Goal: Task Accomplishment & Management: Manage account settings

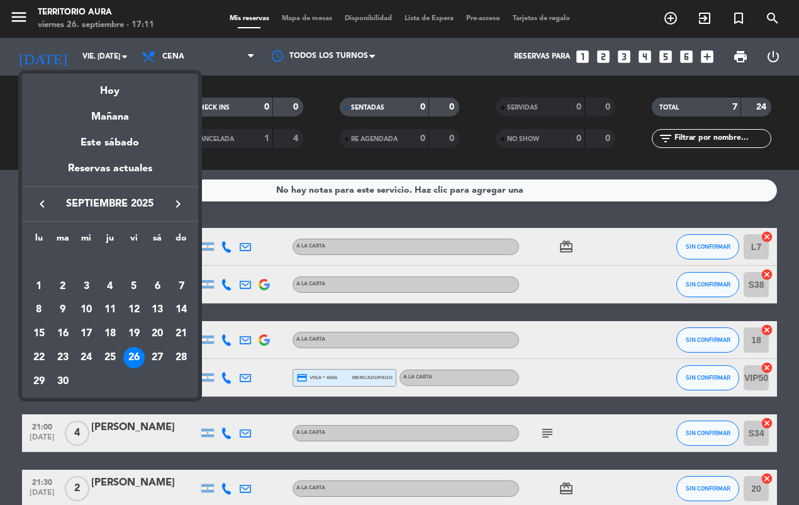
click at [133, 357] on div "26" at bounding box center [133, 357] width 21 height 21
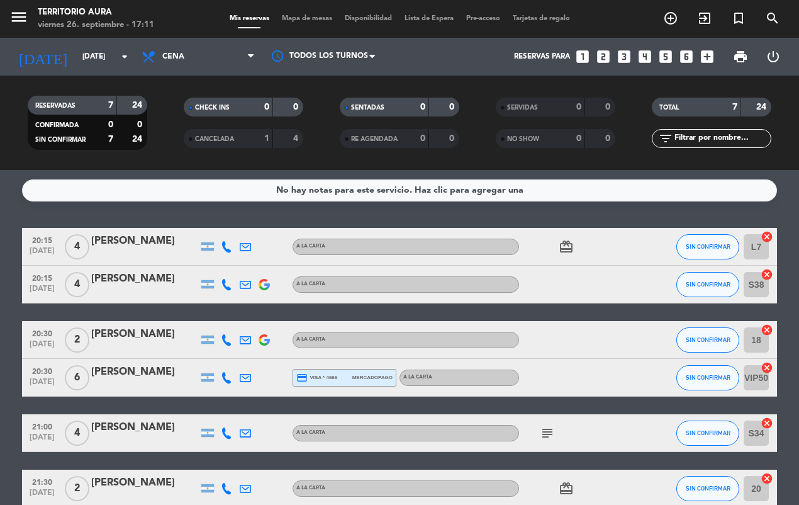
click at [563, 246] on icon "card_giftcard" at bounding box center [566, 246] width 15 height 15
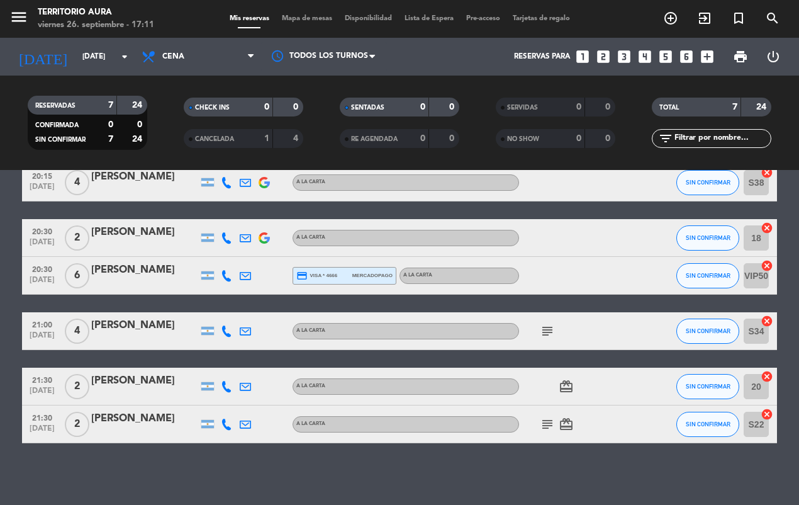
scroll to position [103, 0]
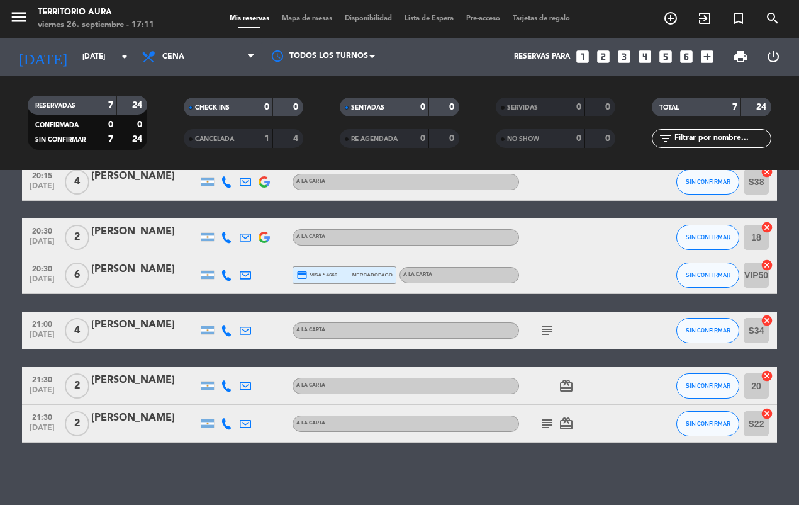
click at [546, 328] on icon "subject" at bounding box center [547, 330] width 15 height 15
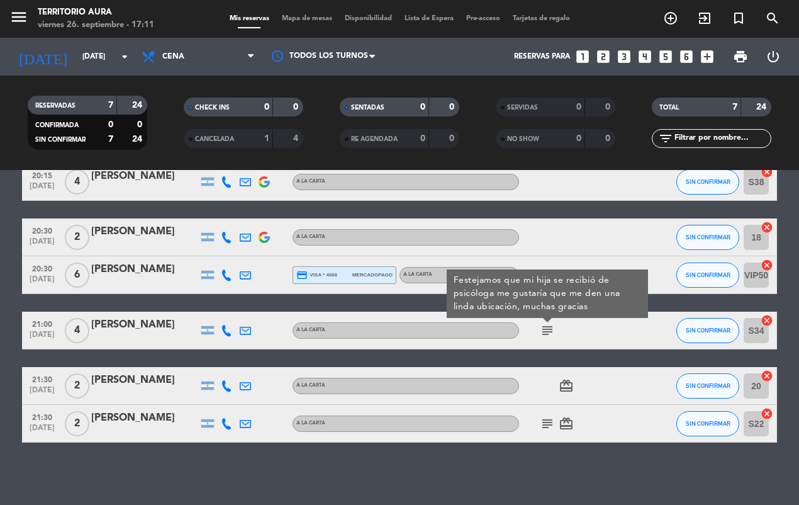
click at [561, 388] on icon "card_giftcard" at bounding box center [566, 385] width 15 height 15
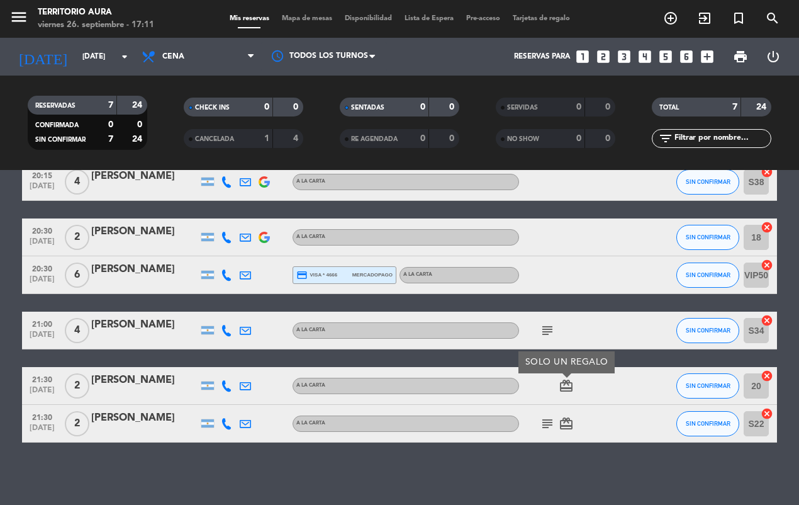
click at [540, 428] on icon "subject" at bounding box center [547, 423] width 15 height 15
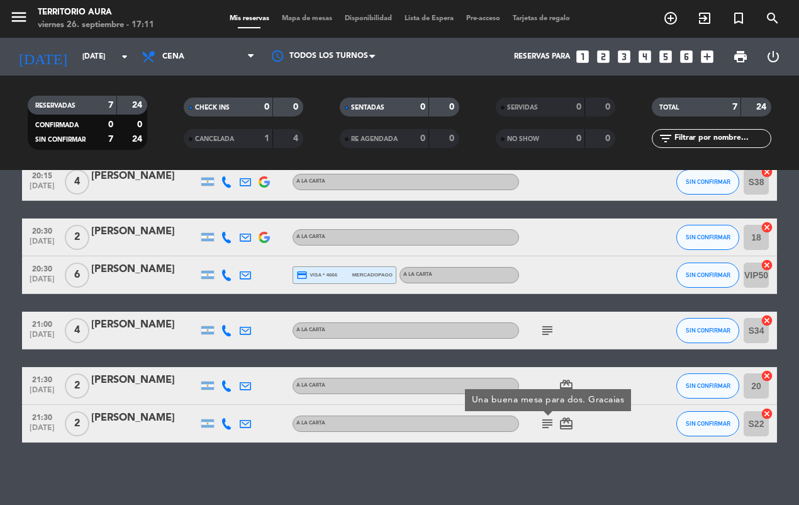
click at [607, 469] on div "No hay notas para este servicio. Haz clic para agregar una 20:15 sep. 26 4 Luci…" at bounding box center [399, 337] width 799 height 335
